Goal: Navigation & Orientation: Find specific page/section

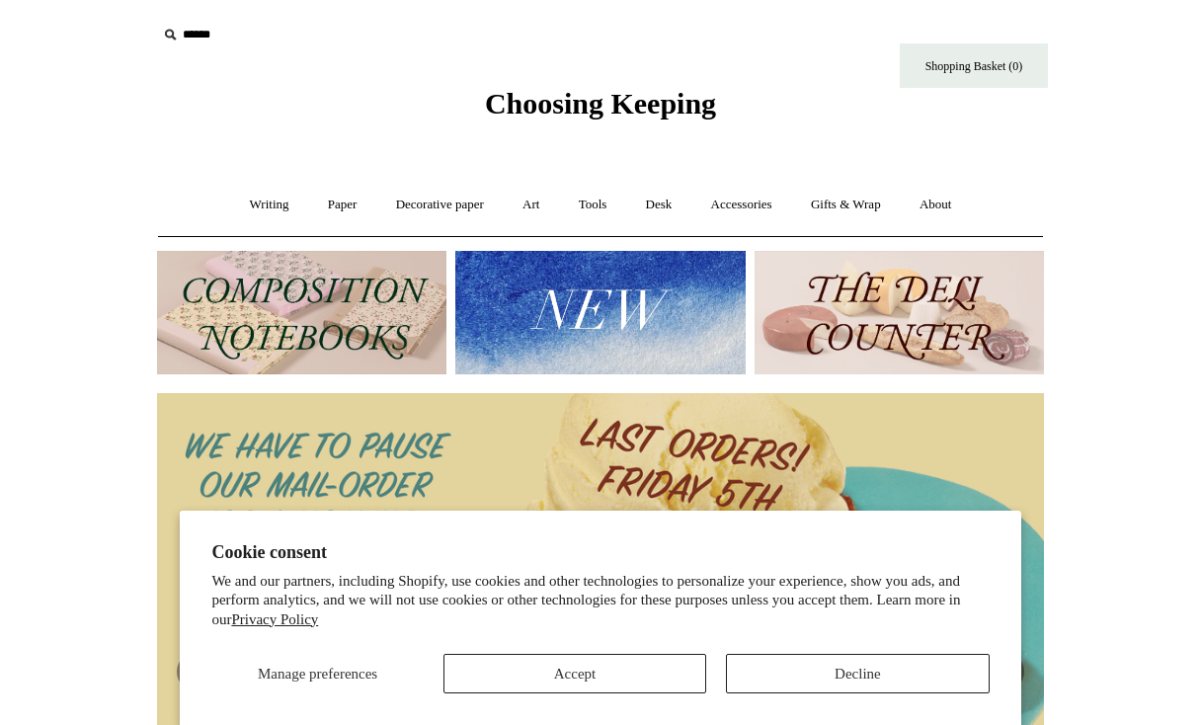
click at [630, 673] on button "Accept" at bounding box center [574, 674] width 263 height 40
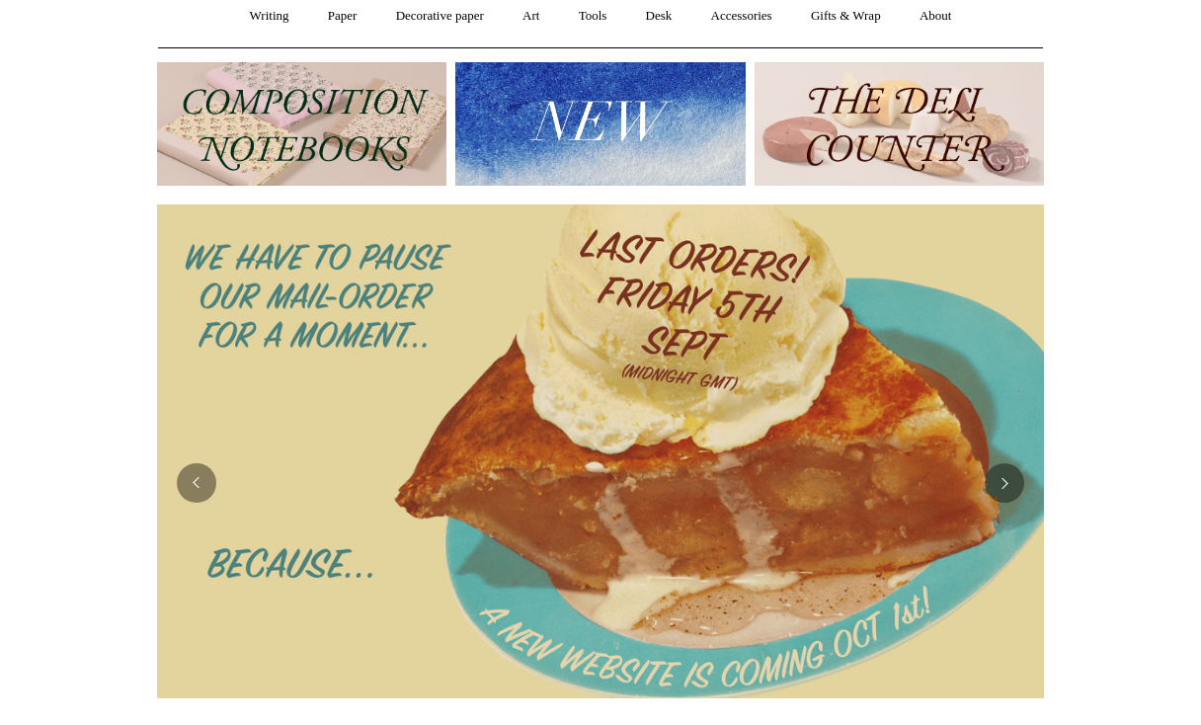
scroll to position [189, 0]
click at [671, 12] on link "Desk +" at bounding box center [659, 16] width 62 height 52
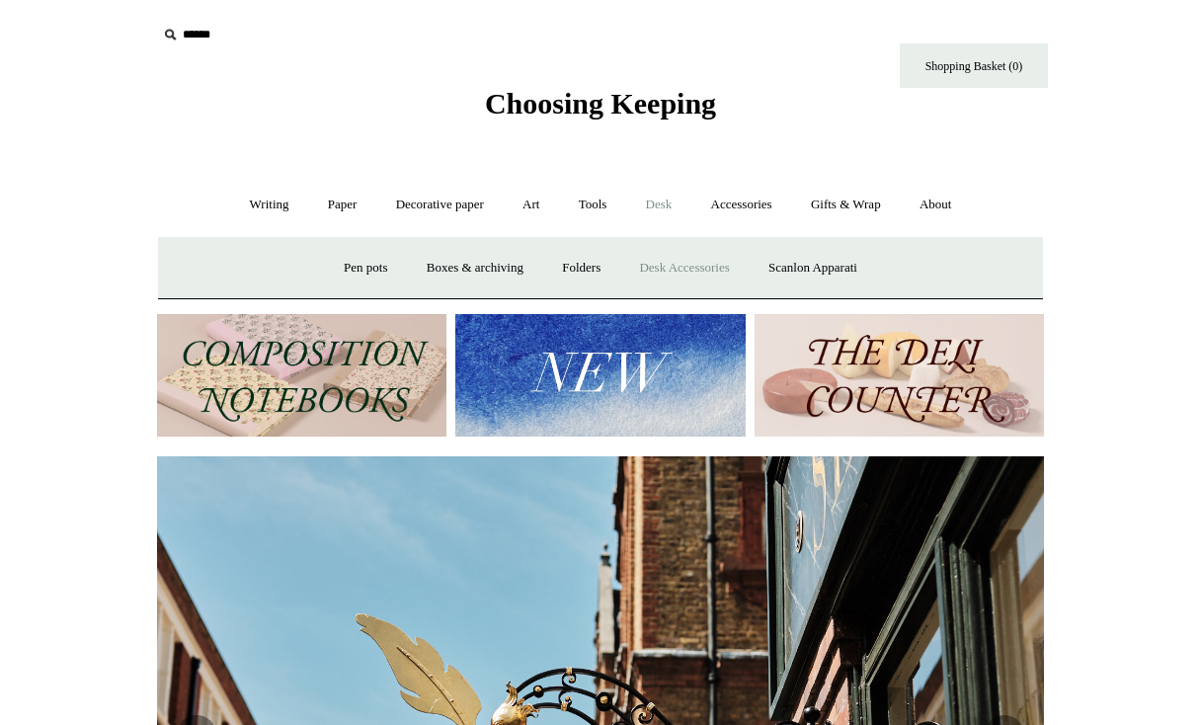
scroll to position [0, 0]
click at [360, 263] on link "Pen pots" at bounding box center [365, 268] width 79 height 52
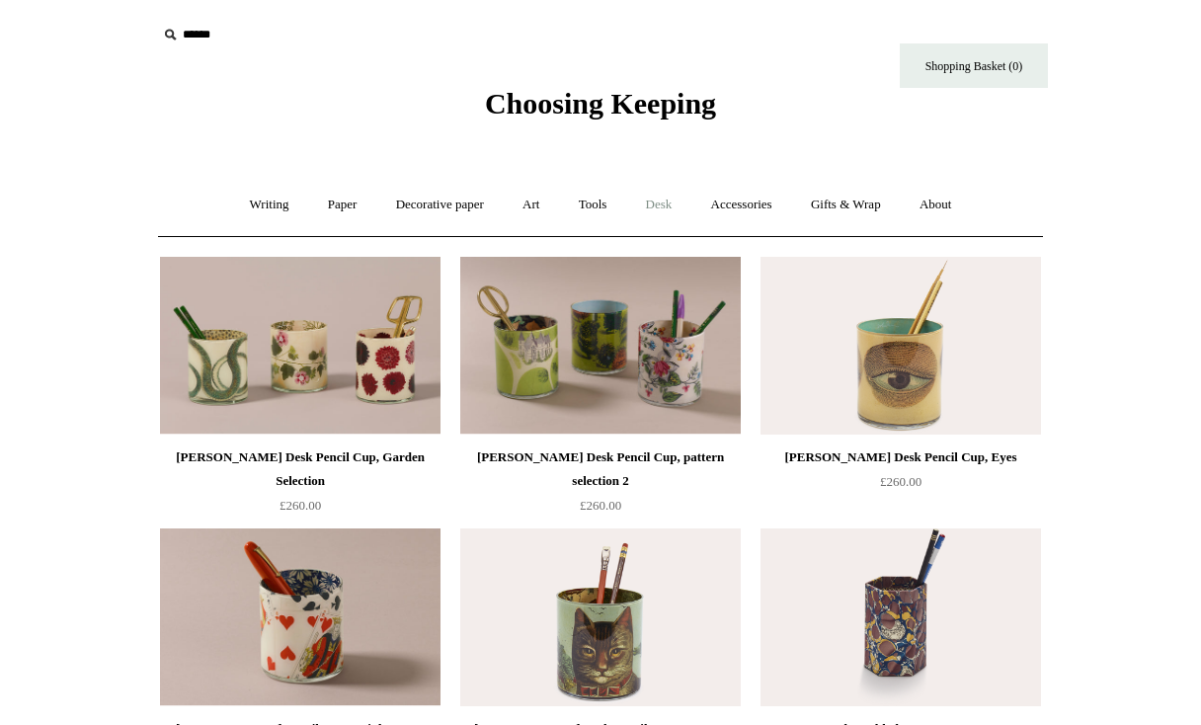
click at [666, 206] on link "Desk +" at bounding box center [659, 205] width 62 height 52
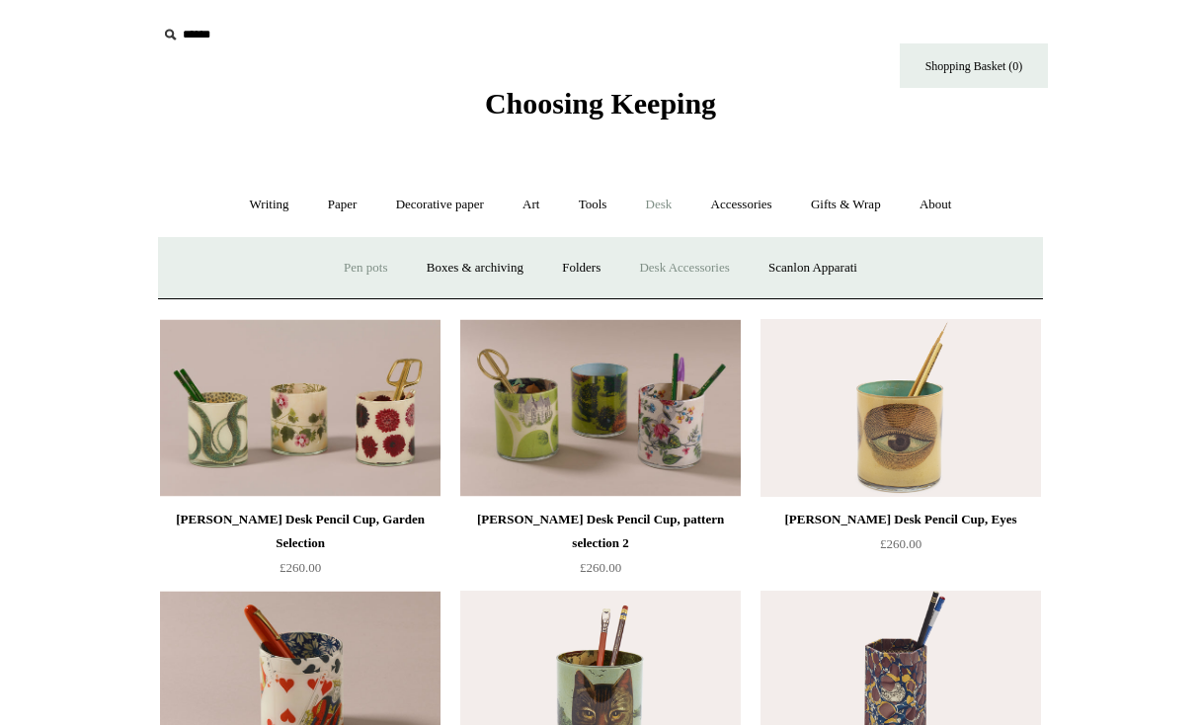
click at [685, 269] on link "Desk Accessories" at bounding box center [683, 268] width 125 height 52
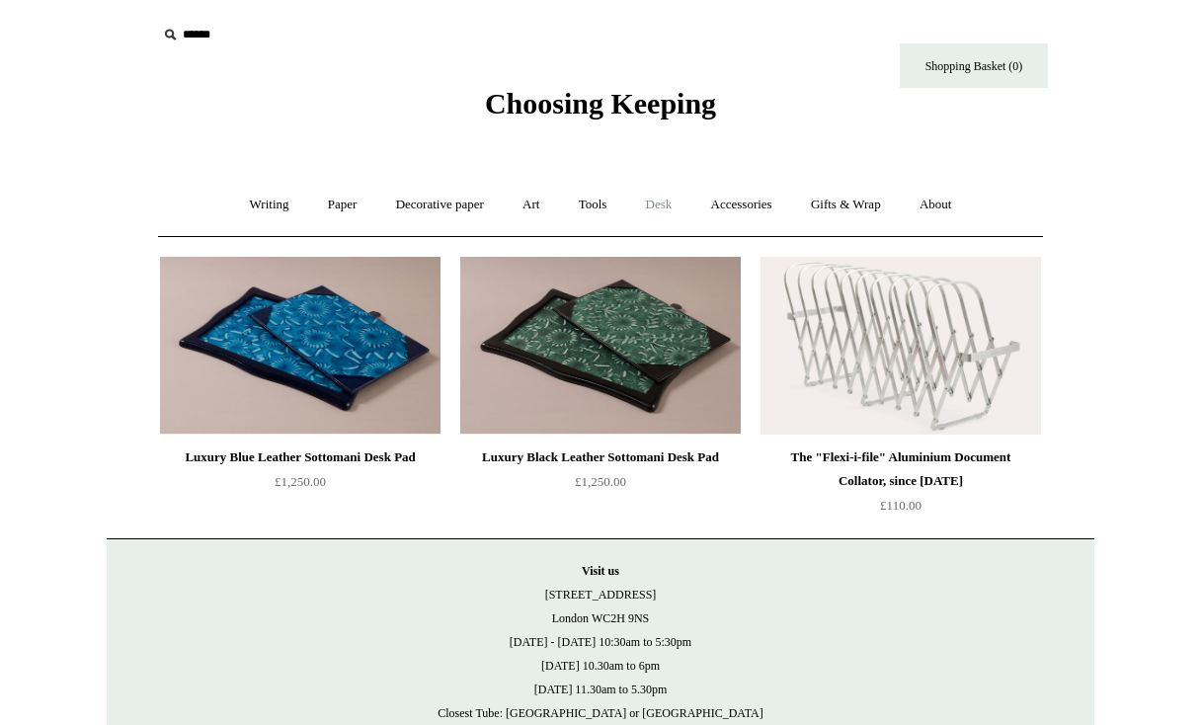
click at [672, 202] on link "Desk +" at bounding box center [659, 205] width 62 height 52
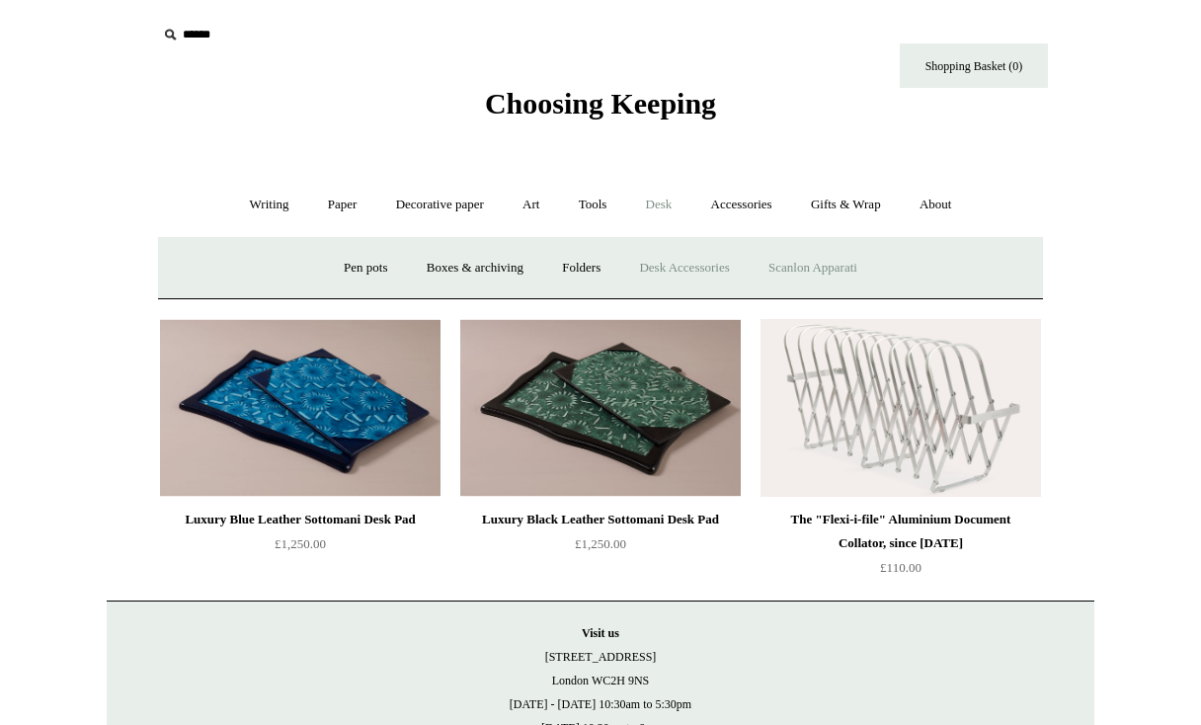
click at [823, 269] on link "Scanlon Apparati" at bounding box center [813, 268] width 124 height 52
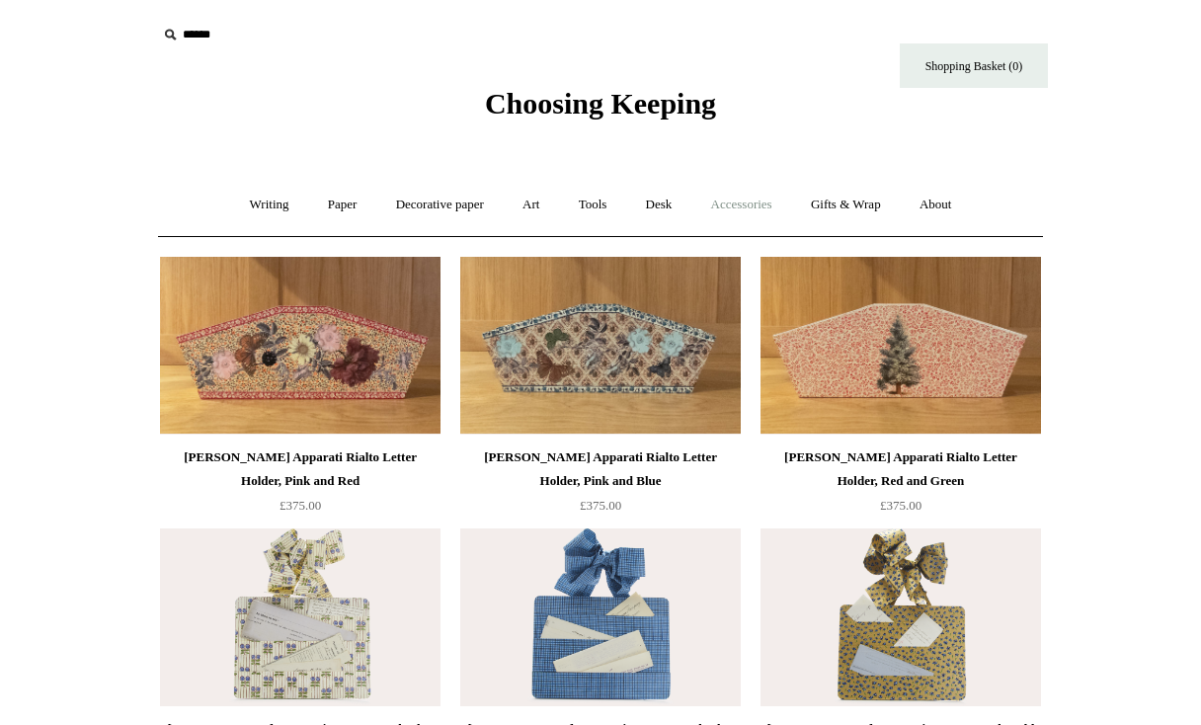
click at [737, 206] on link "Accessories +" at bounding box center [741, 205] width 97 height 52
